Goal: Task Accomplishment & Management: Use online tool/utility

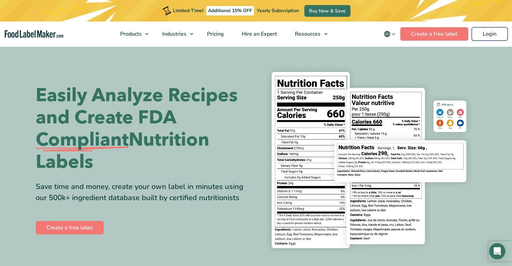
click at [480, 32] on link "Login" at bounding box center [490, 33] width 36 height 13
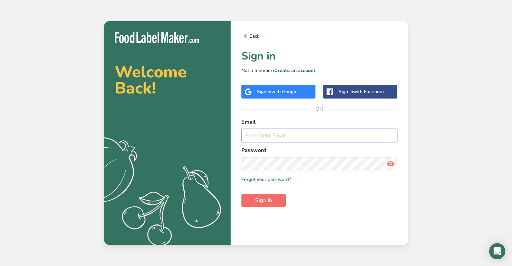
type input "ksmith@maryannsbaking.com"
click at [274, 199] on button "Sign in" at bounding box center [264, 200] width 44 height 13
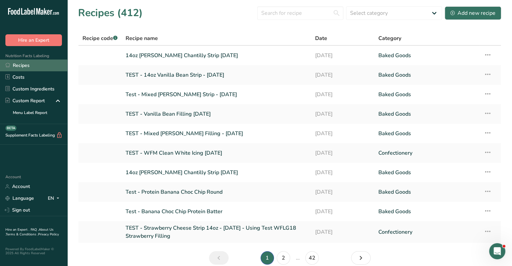
click at [31, 65] on link "Recipes" at bounding box center [33, 66] width 67 height 12
click at [286, 12] on input "text" at bounding box center [300, 12] width 86 height 13
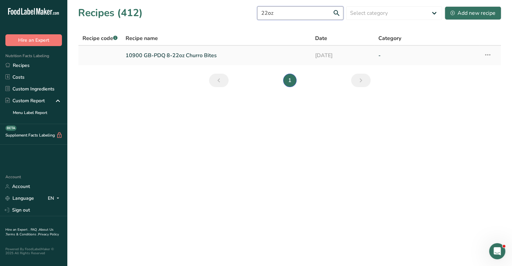
type input "22oz"
click at [206, 56] on link "10900 GB-PDQ 8-22oz Churro Bites" at bounding box center [217, 56] width 182 height 14
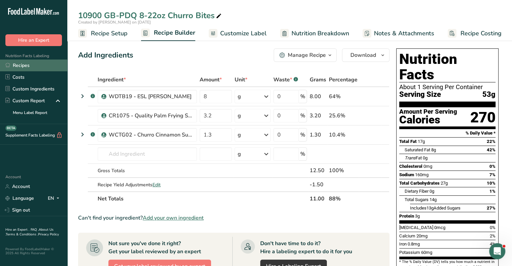
click at [36, 66] on link "Recipes" at bounding box center [33, 66] width 67 height 12
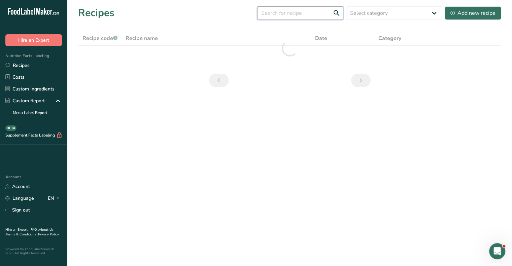
click at [293, 13] on input "text" at bounding box center [300, 12] width 86 height 13
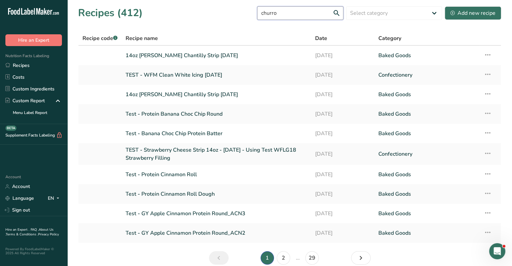
type input "churro"
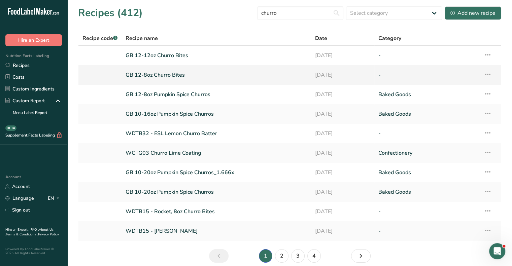
click at [175, 74] on link "GB 12-8oz Churro Bites" at bounding box center [217, 75] width 182 height 14
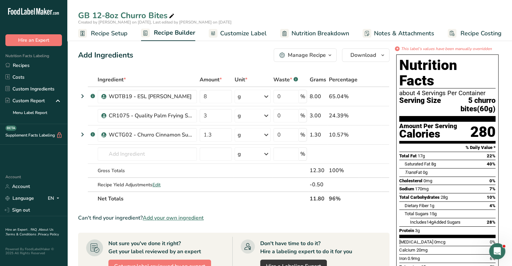
click at [309, 54] on div "Manage Recipe" at bounding box center [307, 55] width 38 height 8
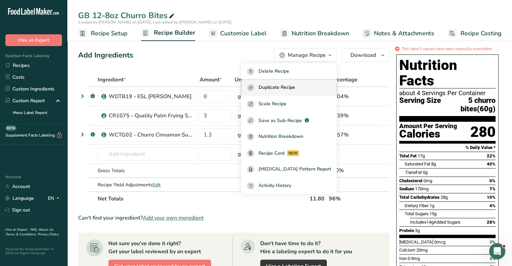
click at [287, 85] on span "Duplicate Recipe" at bounding box center [277, 88] width 37 height 8
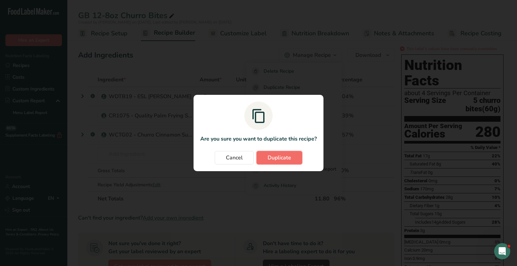
click at [282, 158] on span "Duplicate" at bounding box center [280, 158] width 24 height 8
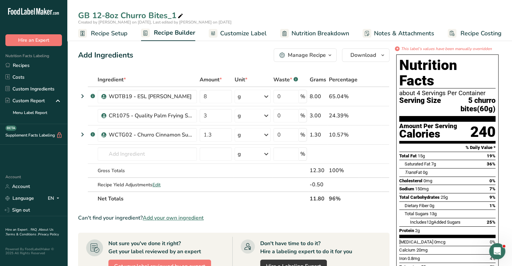
click at [101, 13] on div "GB 12-8oz Churro Bites_1" at bounding box center [131, 15] width 106 height 12
click at [109, 14] on input "GB 12-8oz Churro Bites" at bounding box center [289, 15] width 423 height 12
type input "GB oz Churro Bites"
click at [159, 184] on span "Edit" at bounding box center [157, 185] width 8 height 6
select select "0"
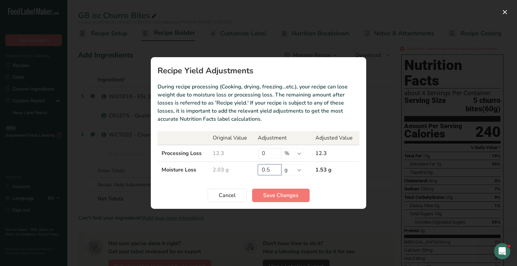
click at [276, 173] on input "0.5" at bounding box center [270, 170] width 24 height 11
drag, startPoint x: 276, startPoint y: 170, endPoint x: 260, endPoint y: 169, distance: 16.5
click at [260, 169] on input "0.5" at bounding box center [270, 170] width 24 height 11
type input "0.3"
click at [290, 194] on span "Save Changes" at bounding box center [280, 196] width 35 height 8
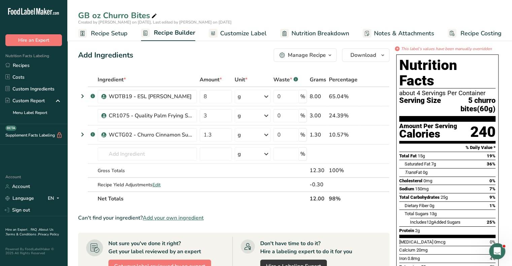
click at [91, 19] on div "GB oz Churro Bites" at bounding box center [118, 15] width 80 height 12
click at [92, 14] on input "GB oz Churro Bites" at bounding box center [289, 15] width 423 height 12
click at [160, 184] on span "Edit" at bounding box center [157, 185] width 8 height 6
select select "0"
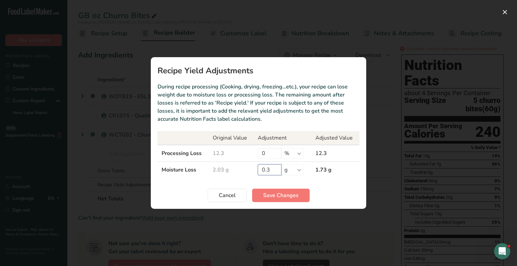
click at [272, 171] on input "0.3" at bounding box center [270, 170] width 24 height 11
type input "0.5"
click at [293, 200] on button "Save Changes" at bounding box center [281, 195] width 58 height 13
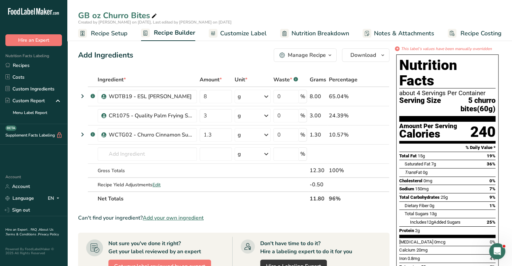
click at [319, 56] on div "Manage Recipe" at bounding box center [307, 55] width 38 height 8
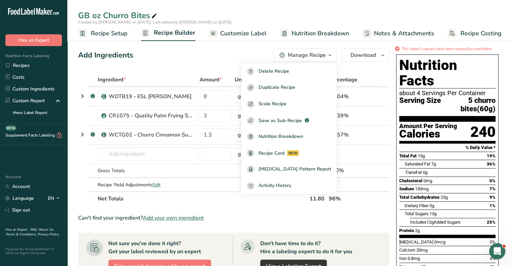
click at [95, 14] on div "GB oz Churro Bites" at bounding box center [118, 15] width 80 height 12
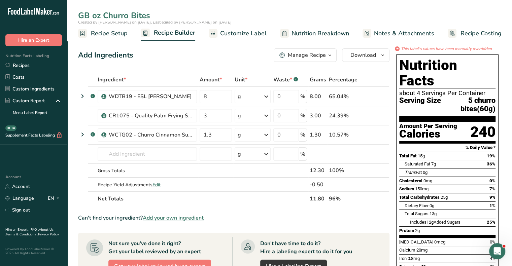
click at [92, 13] on input "GB oz Churro Bites" at bounding box center [289, 15] width 423 height 12
type input "GB 8-22oz Churro Bites"
click at [305, 56] on div "Manage Recipe" at bounding box center [307, 55] width 38 height 8
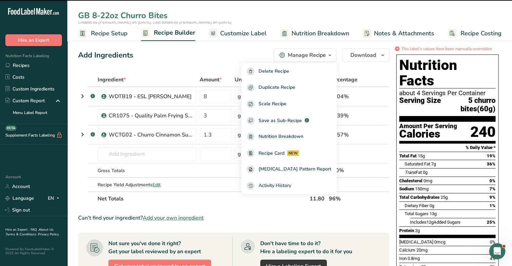
click at [203, 59] on div "Add Ingredients Manage Recipe Delete Recipe Duplicate Recipe Scale Recipe Save …" at bounding box center [234, 55] width 312 height 13
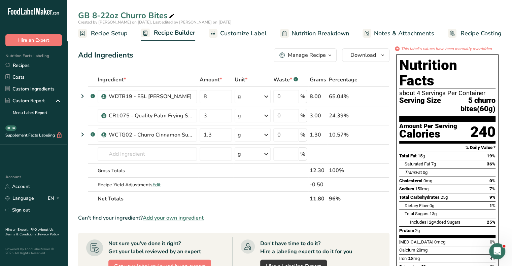
click at [119, 34] on span "Recipe Setup" at bounding box center [109, 33] width 37 height 9
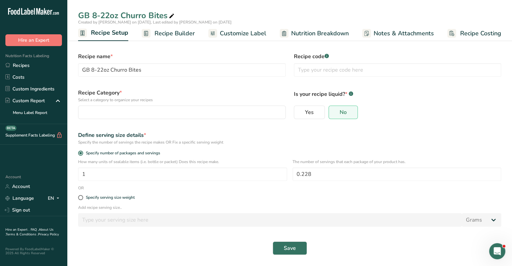
click at [180, 33] on span "Recipe Builder" at bounding box center [175, 33] width 40 height 9
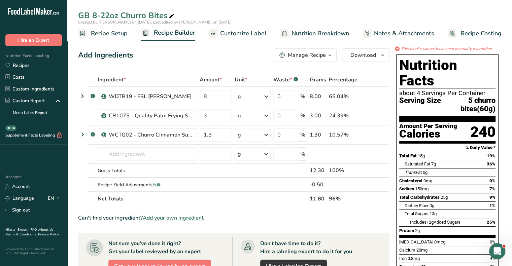
click at [249, 33] on span "Customize Label" at bounding box center [243, 33] width 46 height 9
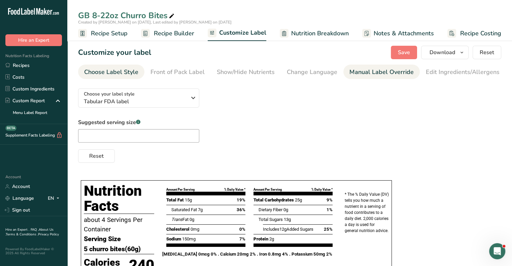
click at [391, 71] on div "Manual Label Override" at bounding box center [382, 72] width 64 height 9
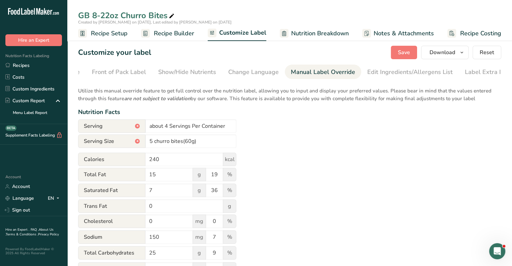
scroll to position [0, 66]
drag, startPoint x: 169, startPoint y: 161, endPoint x: 155, endPoint y: 161, distance: 14.2
click at [155, 161] on input "240" at bounding box center [185, 159] width 78 height 13
click at [171, 138] on input "5 churro bites(60g)" at bounding box center [191, 141] width 91 height 13
click at [167, 127] on input "about 4 Servings Per Container" at bounding box center [191, 126] width 91 height 13
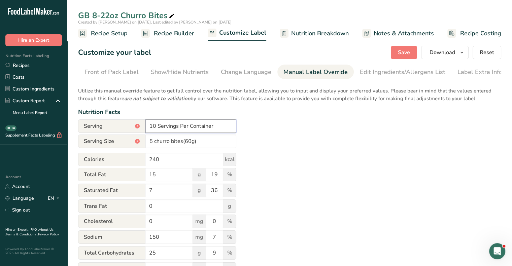
click at [214, 125] on input "10 Servings Per Container" at bounding box center [191, 126] width 91 height 13
type input "10 Servings Per Container"
click at [160, 159] on input "240" at bounding box center [185, 159] width 78 height 13
type input "280"
click at [156, 177] on input "15" at bounding box center [169, 174] width 47 height 13
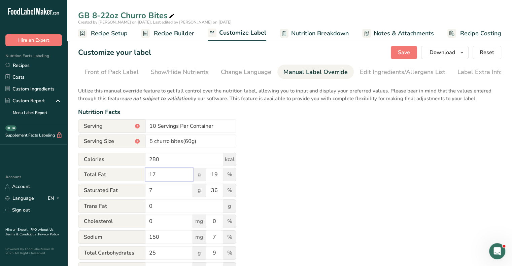
type input "17"
drag, startPoint x: 155, startPoint y: 192, endPoint x: 143, endPoint y: 189, distance: 11.9
click at [143, 189] on div "Saturated Fat 7 g 36 %" at bounding box center [157, 191] width 158 height 14
type input "8"
click at [161, 239] on input "150" at bounding box center [169, 237] width 47 height 13
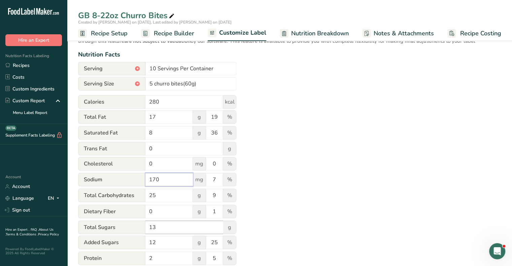
scroll to position [67, 0]
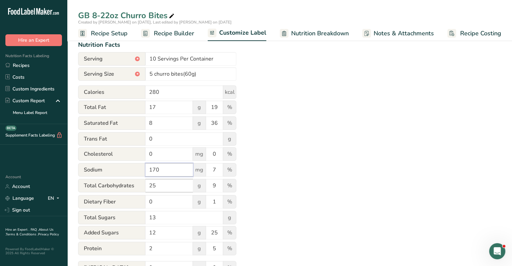
type input "170"
click at [158, 184] on input "25" at bounding box center [169, 185] width 47 height 13
type input "28"
drag, startPoint x: 160, startPoint y: 200, endPoint x: 148, endPoint y: 202, distance: 12.2
click at [148, 202] on input "0" at bounding box center [169, 201] width 47 height 13
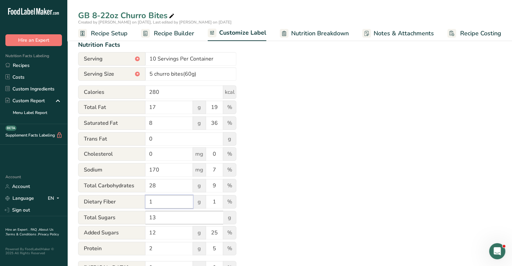
type input "1"
click at [166, 220] on input "13" at bounding box center [185, 217] width 78 height 13
type input "15"
click at [166, 228] on input "12" at bounding box center [169, 232] width 47 height 13
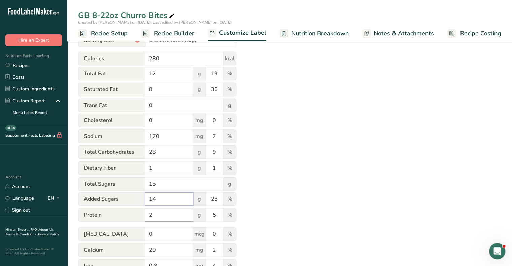
type input "14"
drag, startPoint x: 163, startPoint y: 215, endPoint x: 147, endPoint y: 214, distance: 16.2
click at [147, 214] on input "2" at bounding box center [169, 215] width 47 height 13
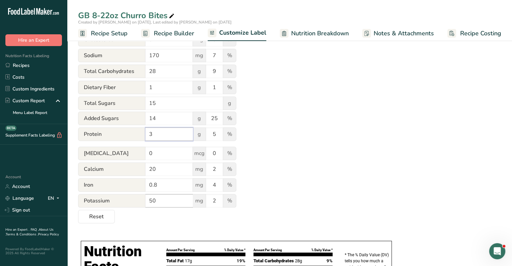
scroll to position [202, 0]
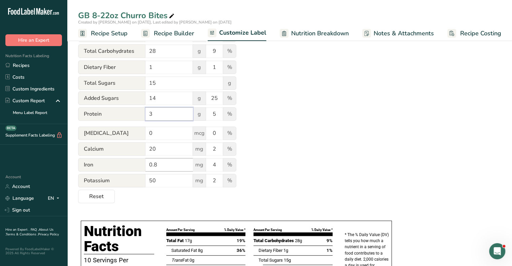
type input "3"
click at [165, 169] on input "0.8" at bounding box center [169, 164] width 47 height 13
type input "0.9"
drag, startPoint x: 160, startPoint y: 183, endPoint x: 147, endPoint y: 182, distance: 13.2
click at [147, 182] on input "50" at bounding box center [169, 180] width 47 height 13
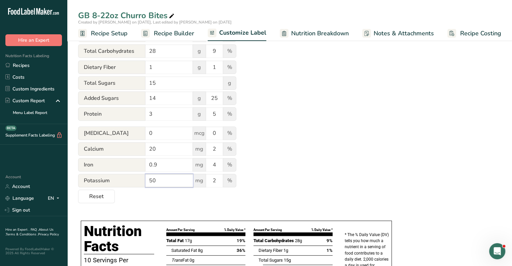
type input "5"
type input "60"
click at [219, 164] on input "4" at bounding box center [214, 164] width 17 height 13
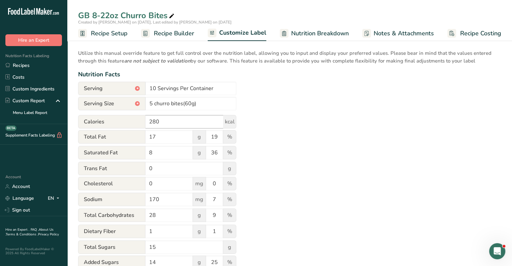
scroll to position [34, 0]
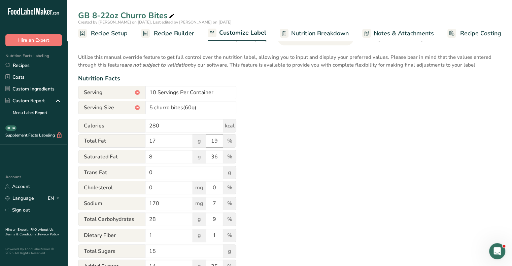
type input "6"
click at [215, 142] on input "19" at bounding box center [214, 140] width 17 height 13
type input "9"
type input "22"
click at [219, 157] on input "36" at bounding box center [214, 156] width 17 height 13
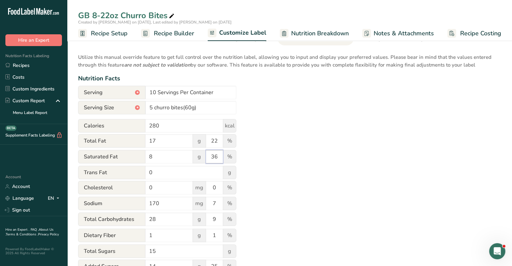
type input "3"
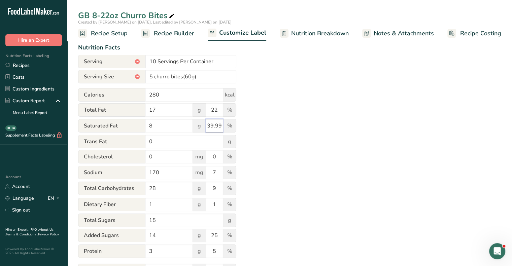
scroll to position [101, 0]
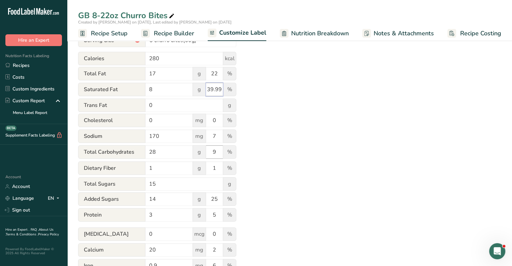
type input "39.99"
click at [217, 154] on input "9" at bounding box center [214, 152] width 17 height 13
type input "10"
click at [219, 165] on input "1" at bounding box center [214, 168] width 17 height 13
drag, startPoint x: 219, startPoint y: 166, endPoint x: 206, endPoint y: 169, distance: 12.4
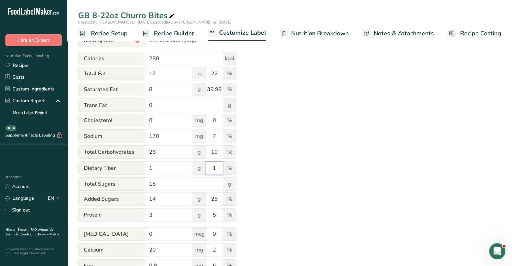
click at [206, 169] on input "1" at bounding box center [214, 168] width 17 height 13
type input "4"
click at [220, 202] on input "25" at bounding box center [214, 199] width 17 height 13
type input "28"
click at [291, 178] on div "Utilize this manual override feature to get full control over the nutrition lab…" at bounding box center [289, 143] width 423 height 322
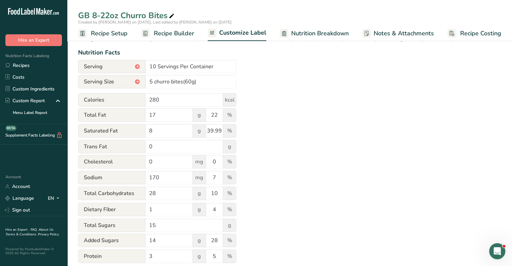
scroll to position [0, 0]
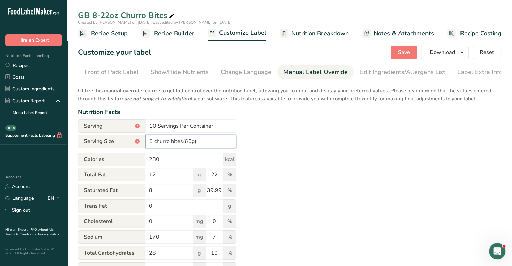
click at [152, 141] on input "5 churro bites(60g)" at bounding box center [191, 141] width 91 height 13
type input "5 churro bites(60g)"
click at [401, 50] on span "Save" at bounding box center [404, 53] width 12 height 8
click at [252, 31] on span "Customize Label" at bounding box center [242, 32] width 47 height 9
click at [124, 73] on div "Front of Pack Label" at bounding box center [112, 72] width 54 height 9
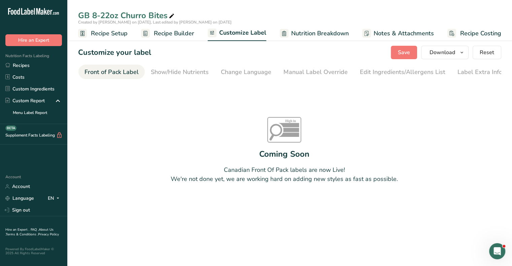
scroll to position [0, 65]
click at [171, 71] on div "Show/Hide Nutrients" at bounding box center [181, 72] width 58 height 9
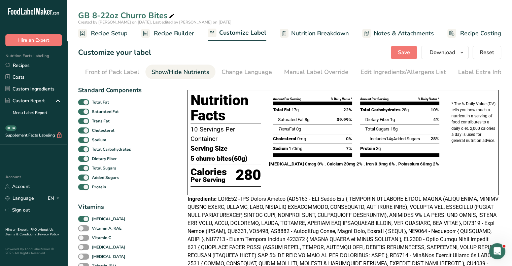
scroll to position [0, 66]
click at [316, 71] on div "Manual Label Override" at bounding box center [316, 72] width 64 height 9
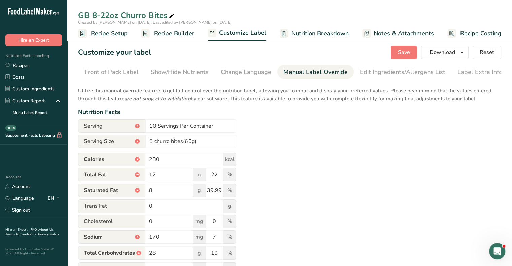
click at [171, 35] on span "Recipe Builder" at bounding box center [174, 33] width 40 height 9
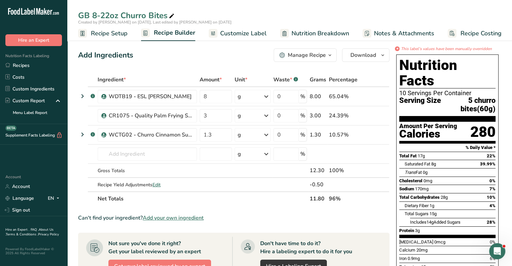
click at [303, 58] on div "Manage Recipe" at bounding box center [307, 55] width 38 height 8
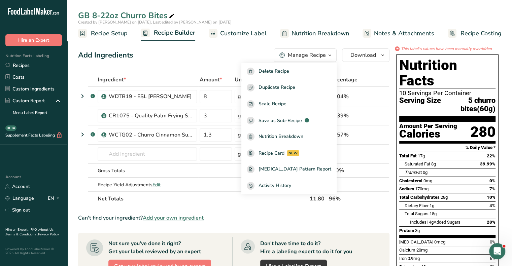
click at [114, 31] on span "Recipe Setup" at bounding box center [109, 33] width 37 height 9
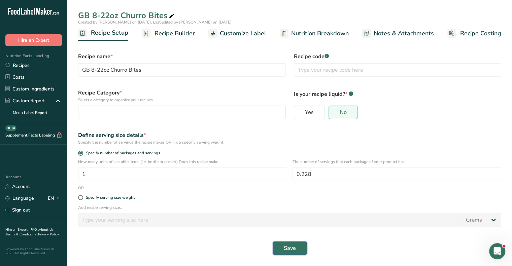
click at [291, 249] on span "Save" at bounding box center [290, 249] width 12 height 8
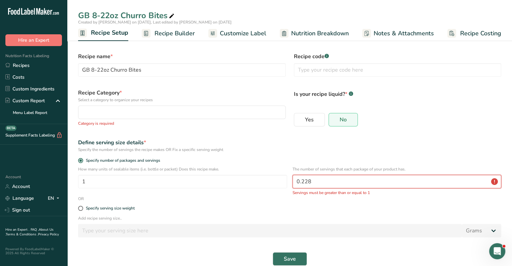
click at [315, 182] on input "0.228" at bounding box center [397, 181] width 209 height 13
drag, startPoint x: 316, startPoint y: 182, endPoint x: 267, endPoint y: 180, distance: 48.5
click at [267, 180] on div "How many units of sealable items (i.e. bottle or packet) Does this recipe make.…" at bounding box center [290, 181] width 432 height 30
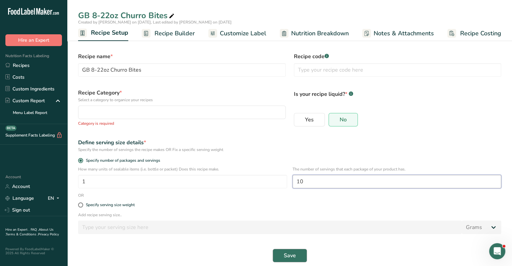
type input "10"
click at [294, 252] on span "Save" at bounding box center [290, 256] width 12 height 8
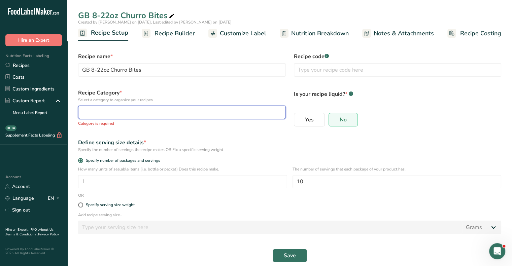
click at [110, 113] on div "button" at bounding box center [180, 112] width 195 height 8
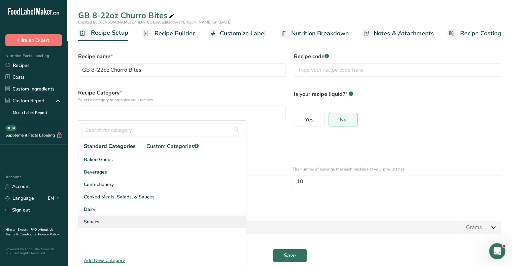
click at [102, 223] on div "Snacks" at bounding box center [162, 222] width 168 height 12
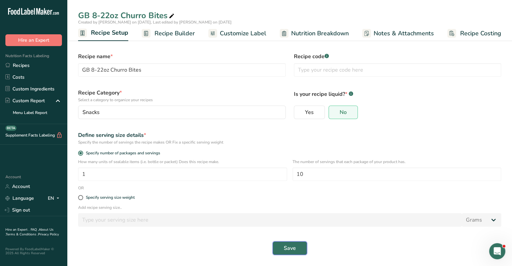
click at [285, 249] on span "Save" at bounding box center [290, 249] width 12 height 8
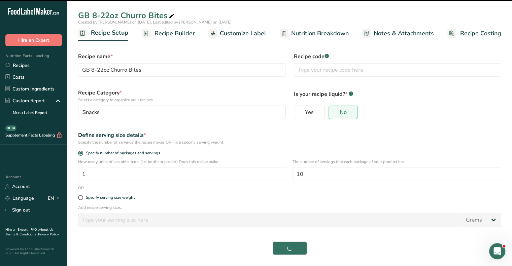
click at [251, 36] on span "Customize Label" at bounding box center [243, 33] width 46 height 9
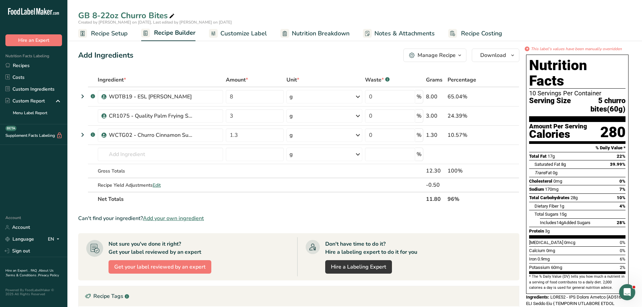
click at [226, 33] on span "Customize Label" at bounding box center [243, 33] width 46 height 9
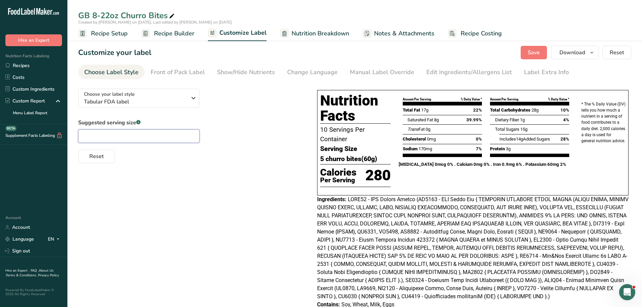
click at [122, 138] on input "text" at bounding box center [138, 135] width 121 height 13
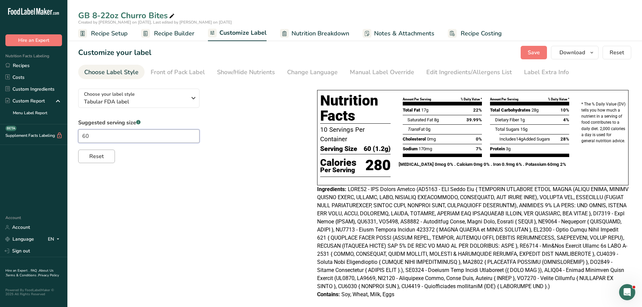
type input "60"
click at [94, 158] on span "Reset" at bounding box center [96, 156] width 14 height 8
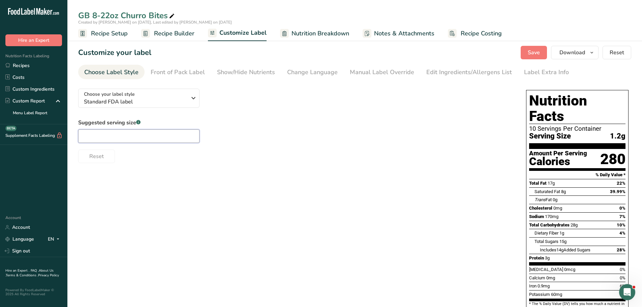
click at [115, 136] on input "text" at bounding box center [138, 135] width 121 height 13
click at [393, 72] on div "Manual Label Override" at bounding box center [382, 72] width 64 height 9
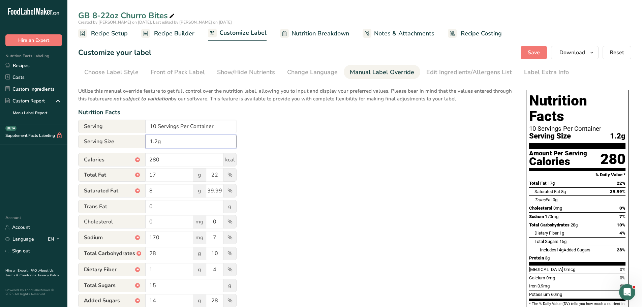
click at [173, 138] on input "1.2g" at bounding box center [191, 141] width 91 height 13
drag, startPoint x: 173, startPoint y: 140, endPoint x: 147, endPoint y: 140, distance: 26.3
click at [147, 140] on input "1.2g" at bounding box center [191, 141] width 91 height 13
type input "5 churros(60g)"
click at [304, 153] on div "Utilize this manual override feature to get full control over the nutrition lab…" at bounding box center [295, 244] width 434 height 322
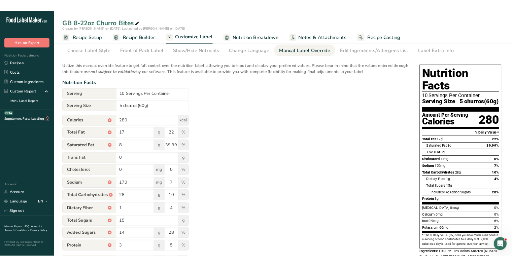
scroll to position [34, 0]
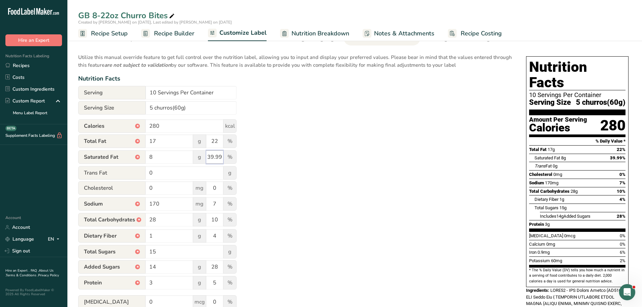
click at [221, 154] on input "39.99" at bounding box center [214, 156] width 17 height 13
drag, startPoint x: 221, startPoint y: 154, endPoint x: 207, endPoint y: 155, distance: 14.5
click at [207, 155] on input "39.99" at bounding box center [214, 156] width 17 height 13
type input "40"
click at [283, 160] on div "Utilize this manual override feature to get full control over the nutrition lab…" at bounding box center [295, 211] width 434 height 322
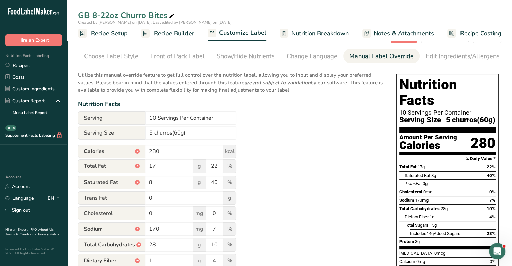
scroll to position [0, 0]
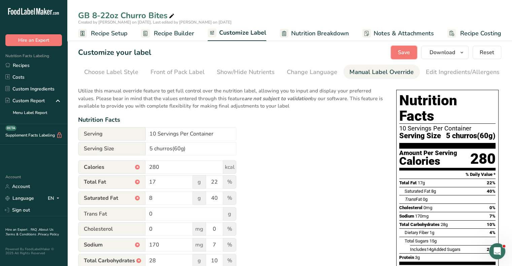
click at [405, 53] on span "Save" at bounding box center [404, 53] width 12 height 8
click at [183, 31] on span "Recipe Builder" at bounding box center [174, 33] width 40 height 9
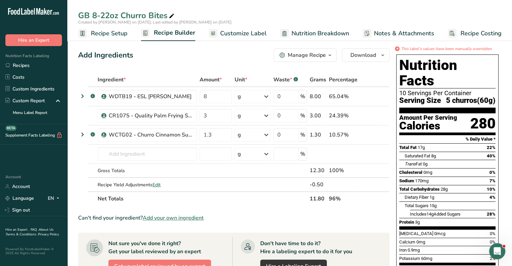
click at [114, 32] on span "Recipe Setup" at bounding box center [109, 33] width 37 height 9
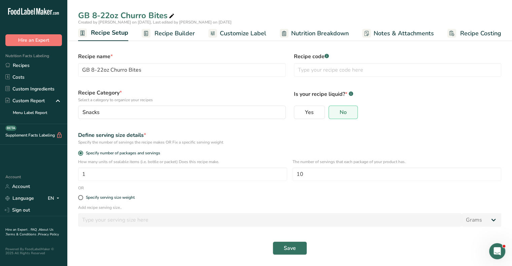
click at [167, 36] on span "Recipe Builder" at bounding box center [175, 33] width 40 height 9
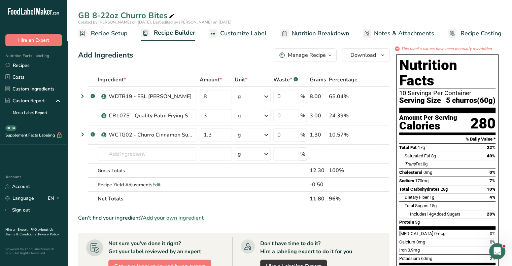
click at [313, 36] on span "Nutrition Breakdown" at bounding box center [321, 33] width 58 height 9
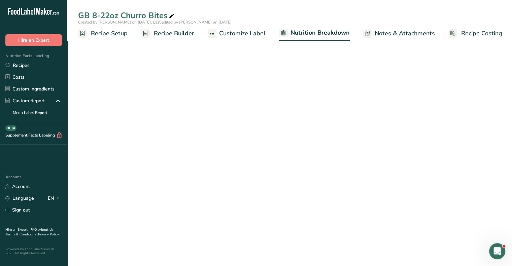
scroll to position [0, 1]
select select "Calories"
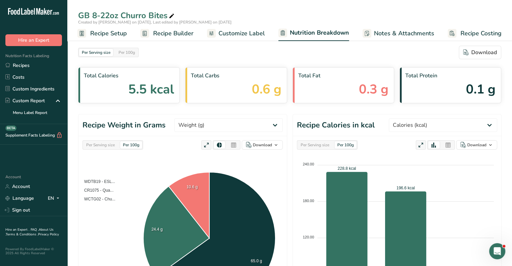
click at [249, 34] on span "Customize Label" at bounding box center [242, 33] width 46 height 9
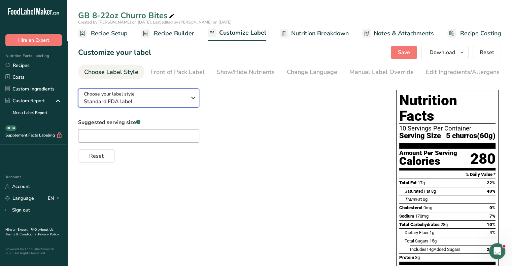
click at [177, 99] on span "Standard FDA label" at bounding box center [135, 102] width 103 height 8
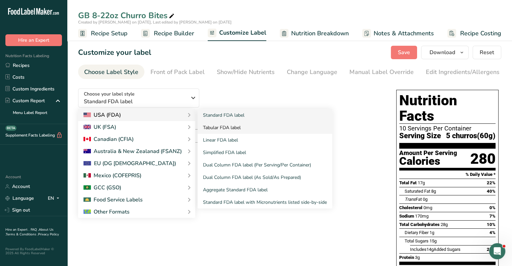
click at [221, 133] on link "Tabular FDA label" at bounding box center [265, 128] width 135 height 12
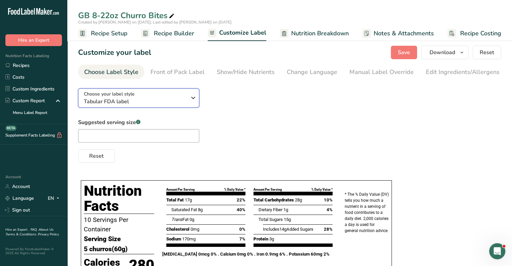
click at [160, 99] on span "Tabular FDA label" at bounding box center [135, 102] width 103 height 8
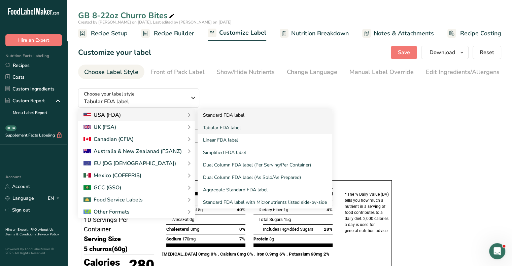
click at [211, 119] on link "Standard FDA label" at bounding box center [265, 115] width 135 height 12
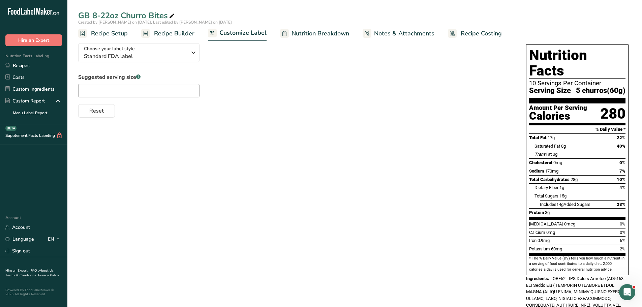
scroll to position [34, 0]
